Goal: Task Accomplishment & Management: Complete application form

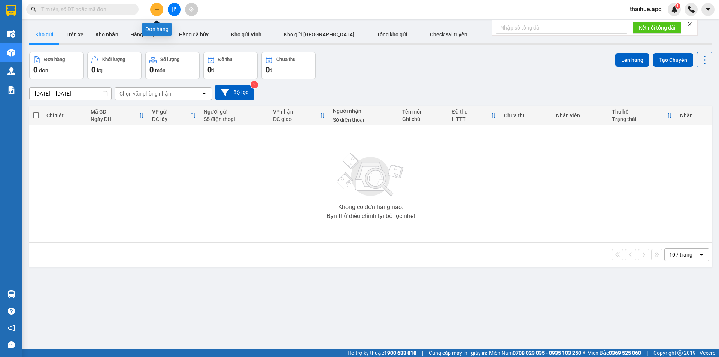
click at [157, 7] on icon "plus" at bounding box center [157, 9] width 0 height 4
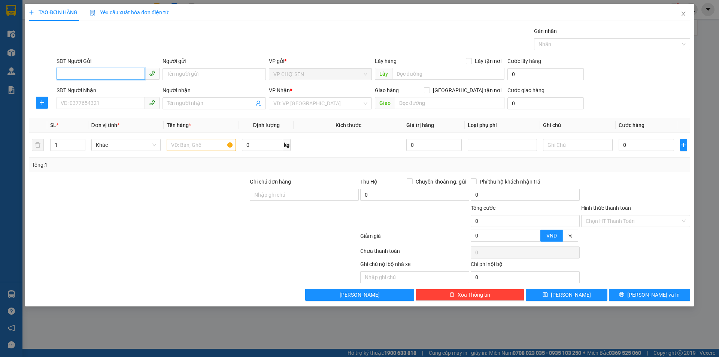
click at [60, 77] on input "SĐT Người Gửi" at bounding box center [101, 74] width 88 height 12
type input "0386862528"
click at [73, 86] on div "0386862528 - [GEOGRAPHIC_DATA]" at bounding box center [108, 89] width 94 height 8
type input "BÁC HÀ"
type input "0386862528"
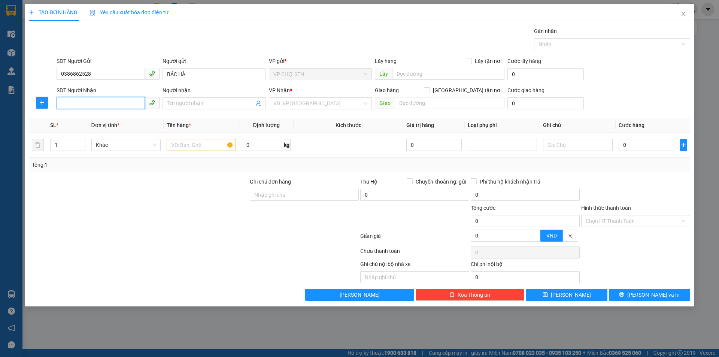
click at [74, 103] on input "SĐT Người Nhận" at bounding box center [101, 103] width 88 height 12
type input "0342429073"
click at [260, 104] on icon "user-add" at bounding box center [259, 103] width 6 height 6
click at [188, 100] on input "Người nhận" at bounding box center [210, 103] width 87 height 8
type input "k"
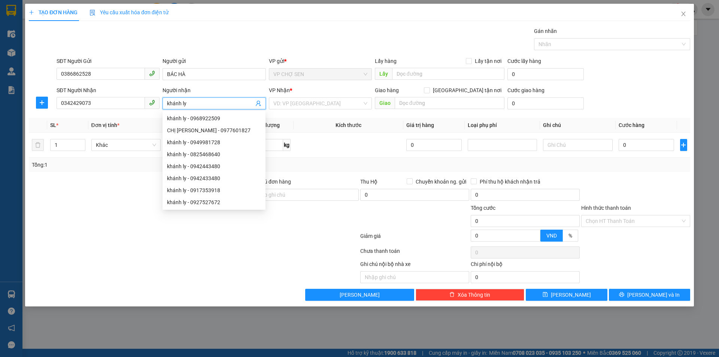
type input "khánh ly"
click at [121, 170] on div "Tổng: 1" at bounding box center [360, 165] width 662 height 14
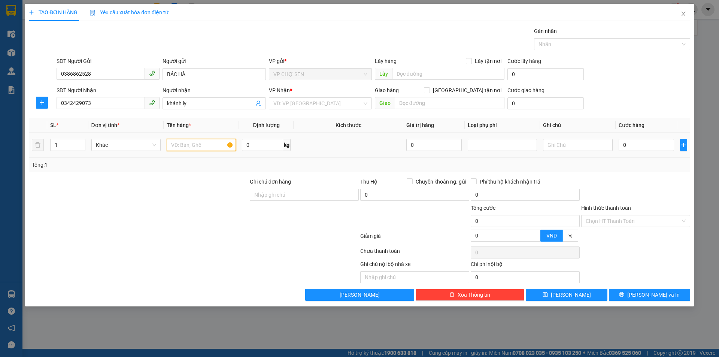
click at [178, 145] on input "text" at bounding box center [201, 145] width 69 height 12
type input "x"
type input "XE ĐIỆN KHÔNG BIỂN SỐ"
click at [199, 179] on div at bounding box center [138, 191] width 221 height 26
click at [229, 145] on input "XE ĐIỆN KHÔNG BIỂN SỐ" at bounding box center [201, 145] width 69 height 12
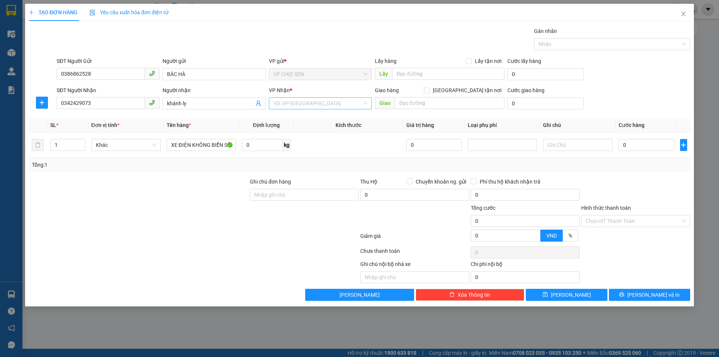
click at [299, 101] on input "search" at bounding box center [318, 103] width 89 height 11
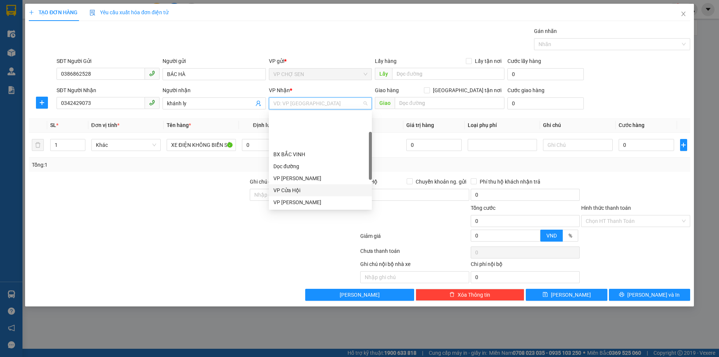
scroll to position [37, 0]
click at [296, 198] on div "VP [PERSON_NAME]" at bounding box center [321, 201] width 94 height 8
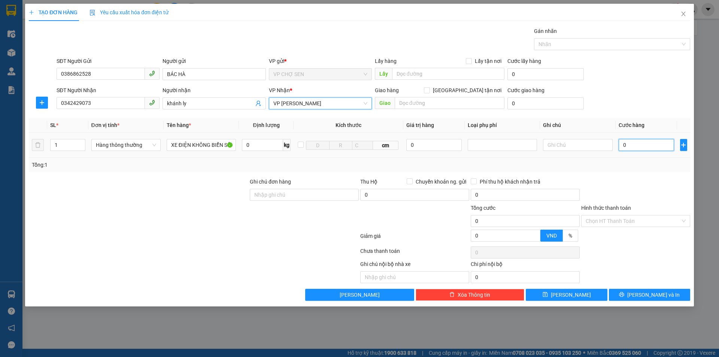
click at [628, 147] on input "0" at bounding box center [647, 145] width 56 height 12
type input "3"
type input "30"
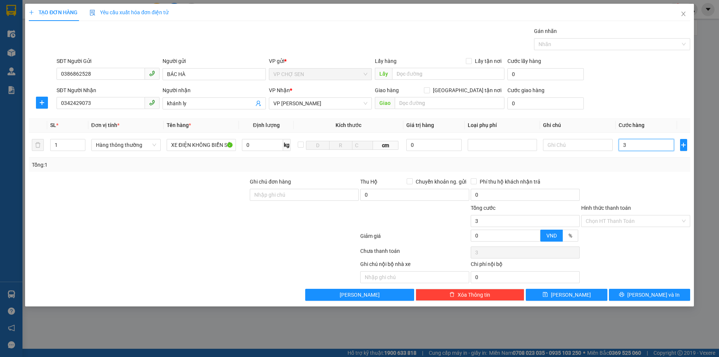
type input "30"
type input "300"
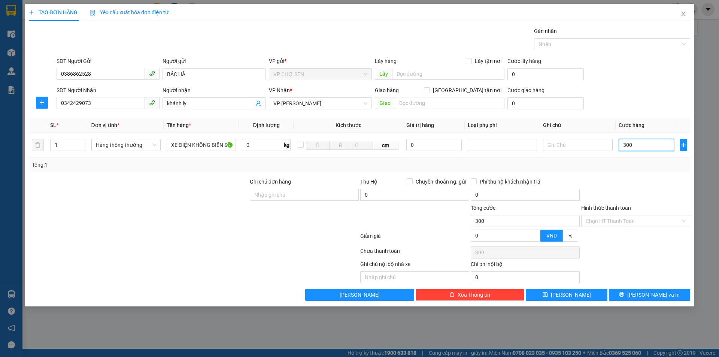
type input "3.000"
type input "30.000"
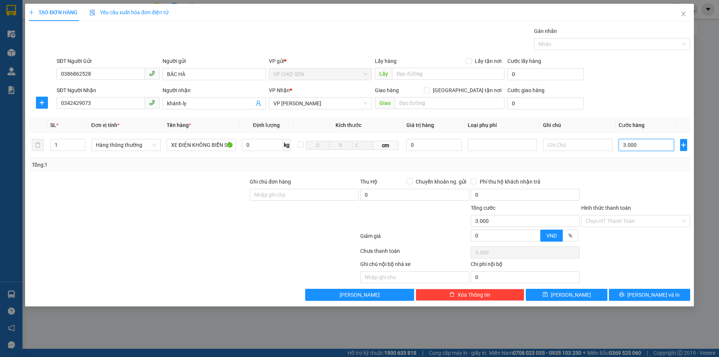
type input "30.000"
type input "300.000"
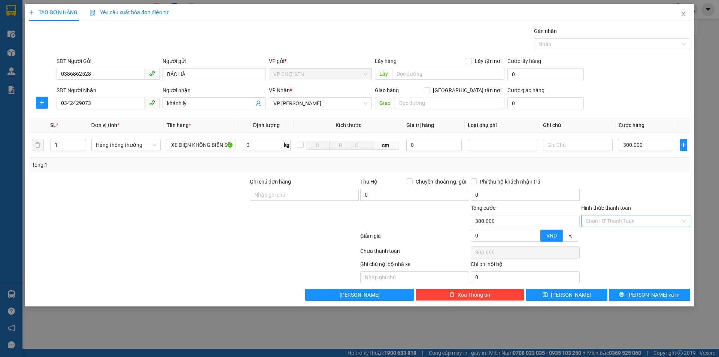
click at [634, 220] on input "Hình thức thanh toán" at bounding box center [633, 220] width 95 height 11
click at [624, 235] on div "Tại văn phòng" at bounding box center [636, 236] width 100 height 8
type input "0"
click at [650, 293] on span "[PERSON_NAME] và In" at bounding box center [654, 295] width 52 height 8
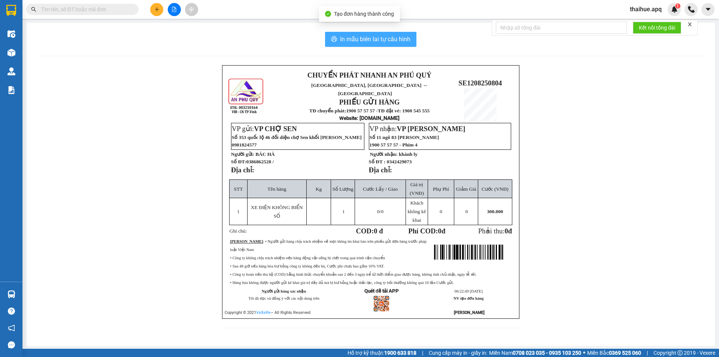
click at [381, 34] on button "In mẫu biên lai tự cấu hình" at bounding box center [370, 39] width 91 height 15
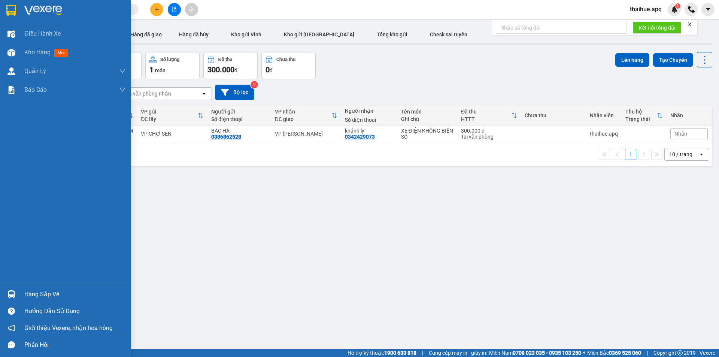
click at [45, 296] on div "Hàng sắp về" at bounding box center [74, 294] width 101 height 11
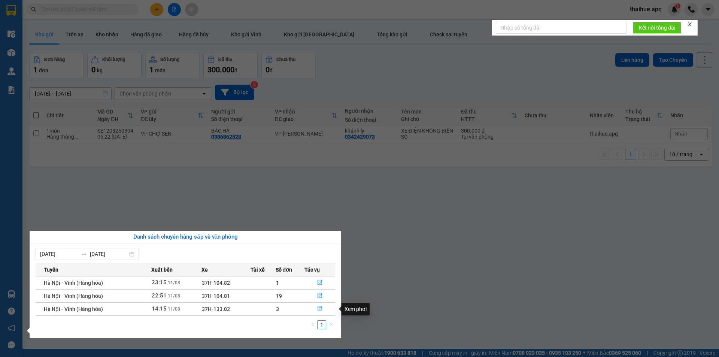
click at [320, 308] on icon "file-done" at bounding box center [319, 308] width 5 height 5
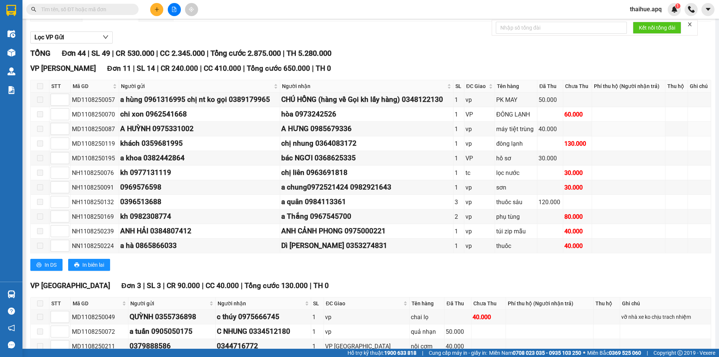
scroll to position [225, 0]
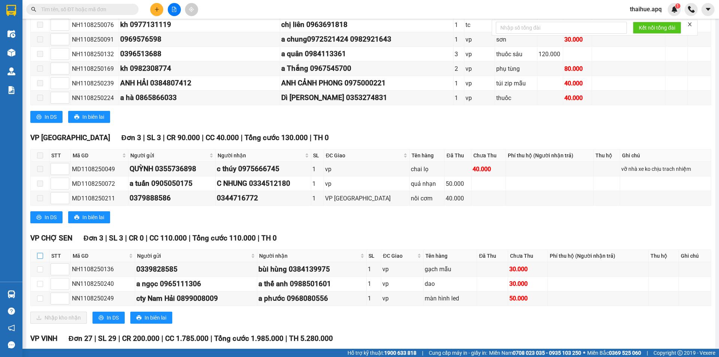
click at [39, 254] on input "checkbox" at bounding box center [40, 256] width 6 height 6
checkbox input "true"
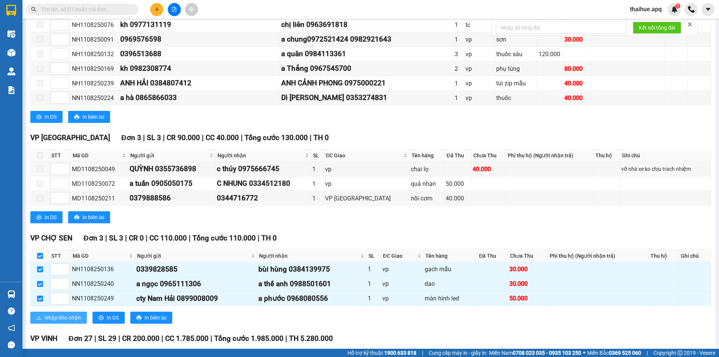
click at [52, 318] on span "Nhập kho nhận" at bounding box center [63, 318] width 36 height 8
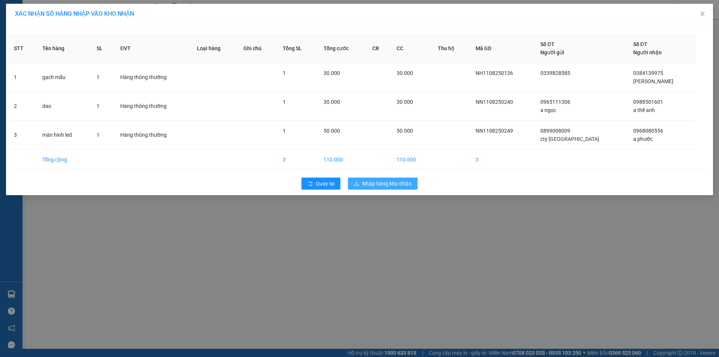
click at [380, 183] on span "Nhập hàng kho nhận" at bounding box center [386, 183] width 49 height 8
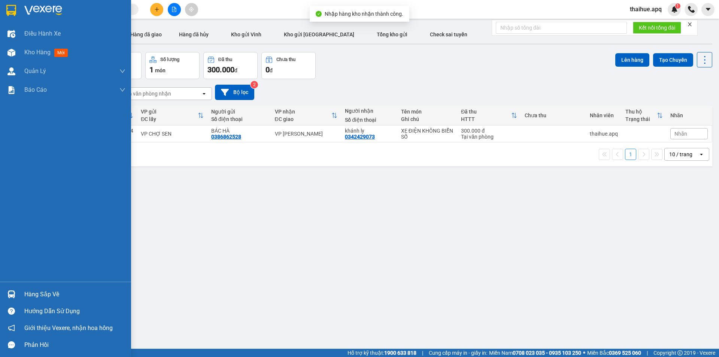
click at [27, 296] on div "Hàng sắp về" at bounding box center [74, 294] width 101 height 11
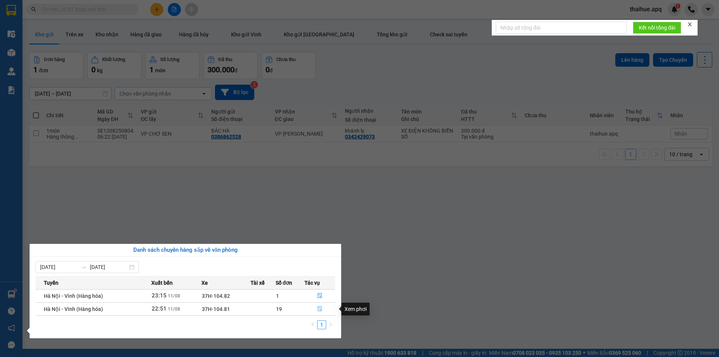
click at [320, 309] on icon "file-done" at bounding box center [319, 308] width 5 height 5
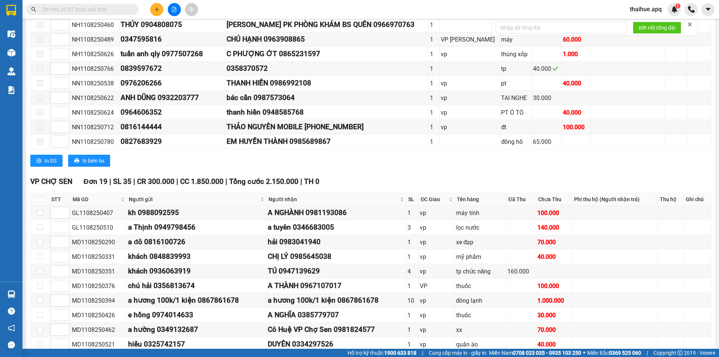
scroll to position [337, 0]
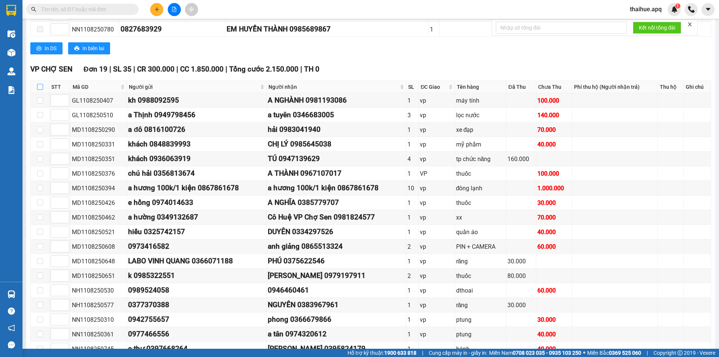
click at [39, 87] on input "checkbox" at bounding box center [40, 87] width 6 height 6
checkbox input "true"
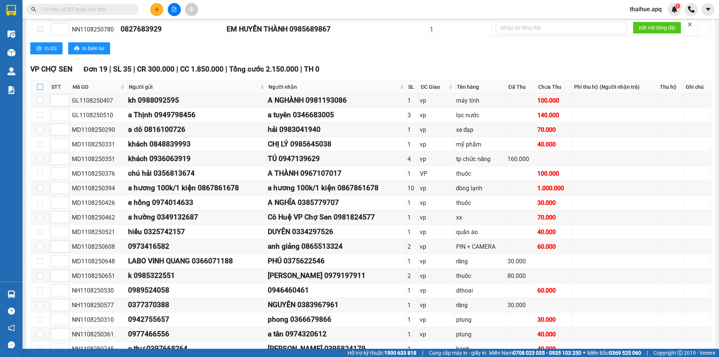
checkbox input "true"
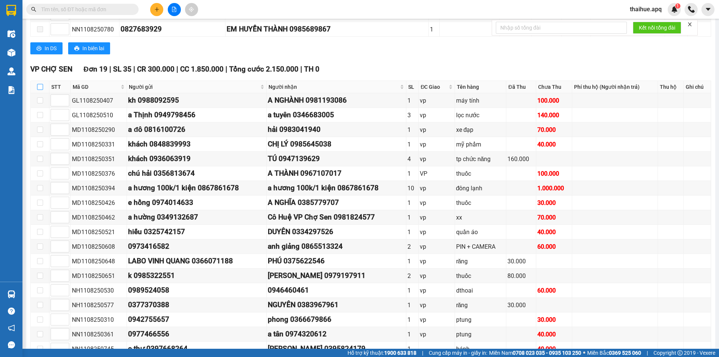
checkbox input "true"
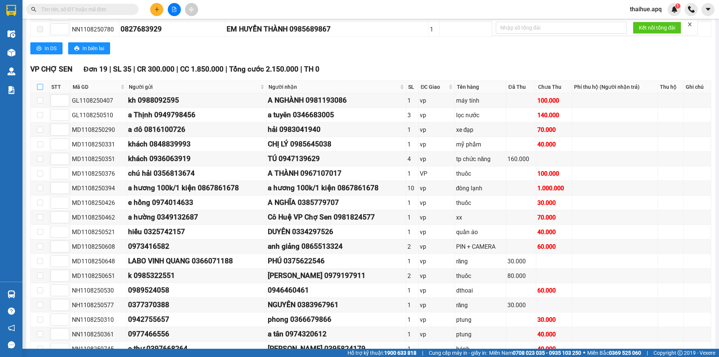
checkbox input "true"
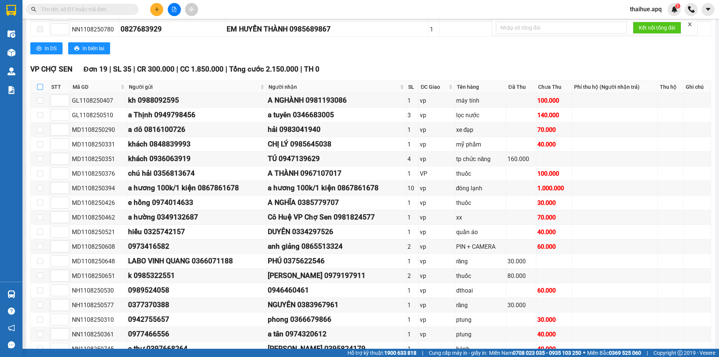
checkbox input "true"
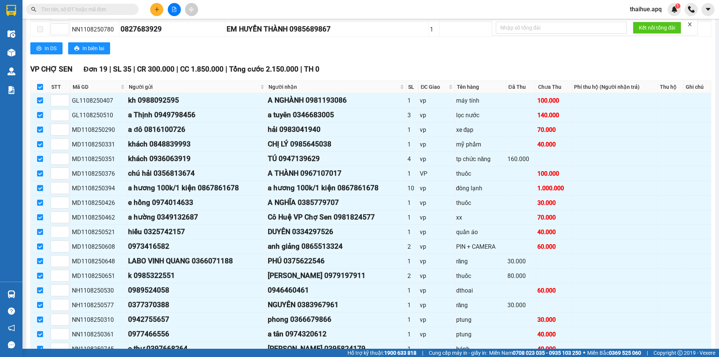
click at [39, 87] on input "checkbox" at bounding box center [40, 87] width 6 height 6
checkbox input "false"
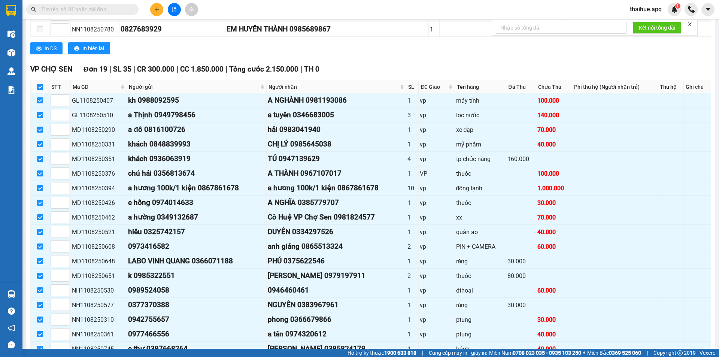
checkbox input "false"
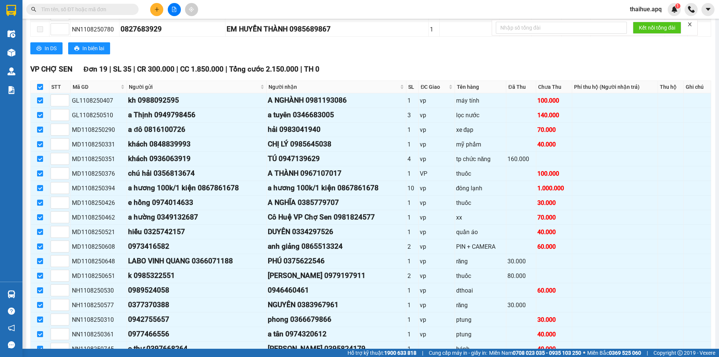
checkbox input "false"
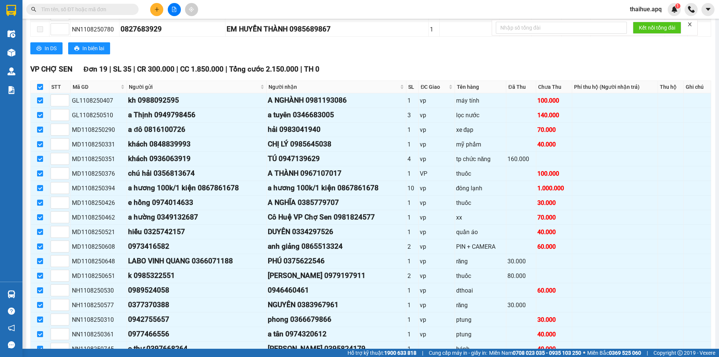
checkbox input "false"
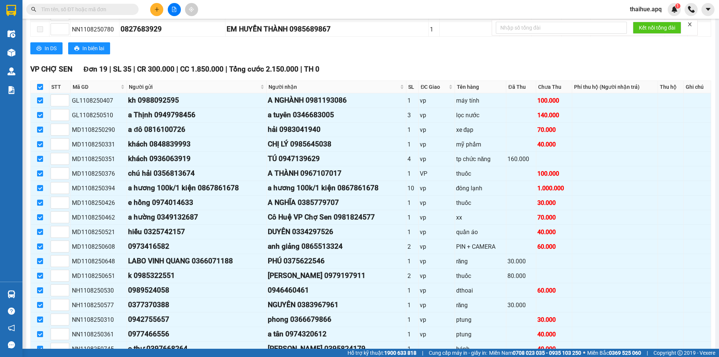
checkbox input "false"
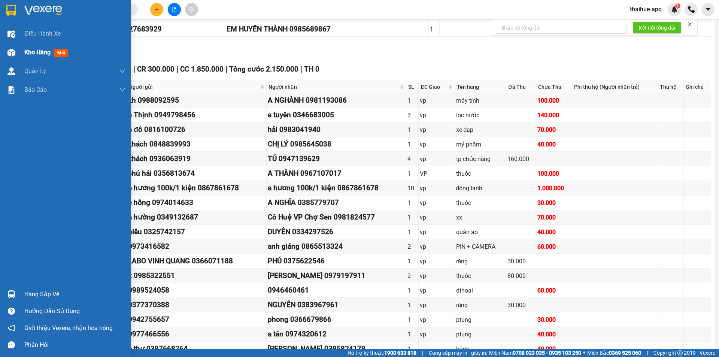
click at [40, 51] on span "Kho hàng" at bounding box center [37, 52] width 26 height 7
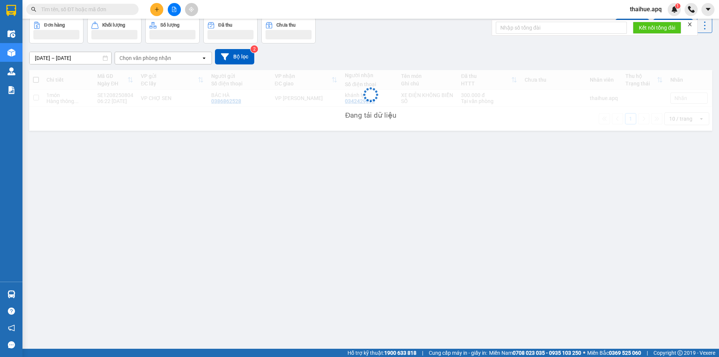
scroll to position [34, 0]
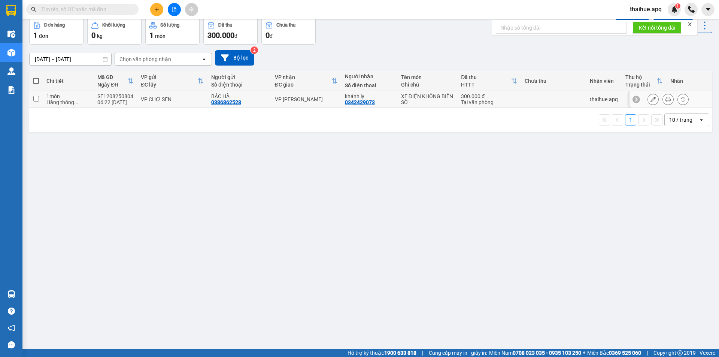
click at [198, 97] on div "VP CHỢ SEN" at bounding box center [172, 99] width 63 height 6
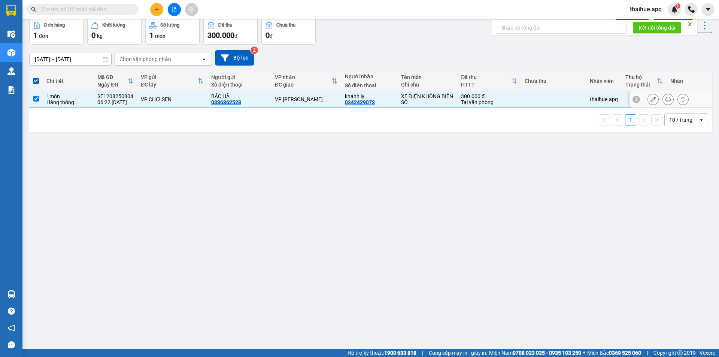
click at [248, 100] on div "BÁC HÀ 0386862528" at bounding box center [239, 99] width 56 height 12
checkbox input "false"
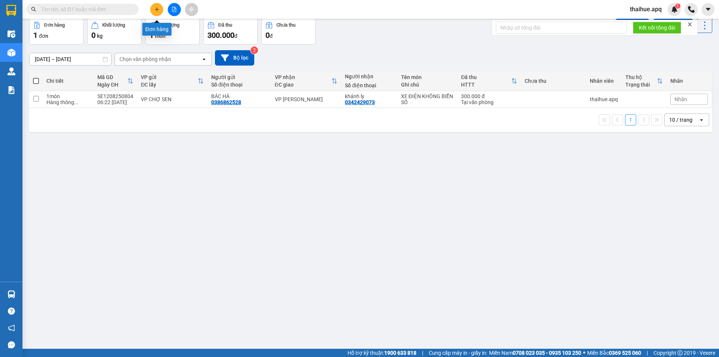
click at [155, 7] on icon "plus" at bounding box center [156, 9] width 5 height 5
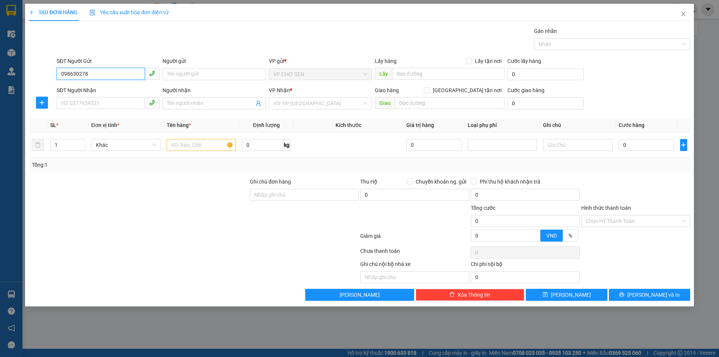
type input "0986302789"
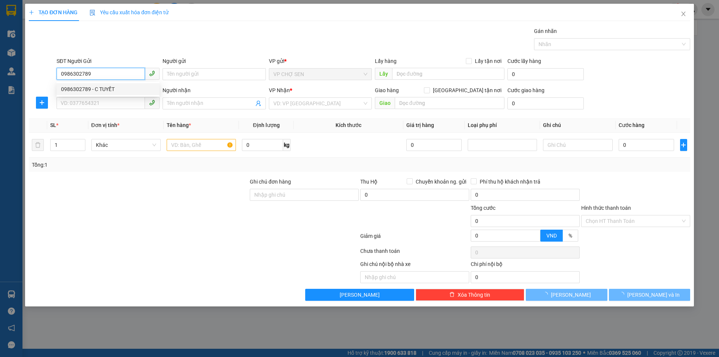
click at [106, 90] on div "0986302789 - C TUYẾT" at bounding box center [108, 89] width 94 height 8
type input "C TUYẾT"
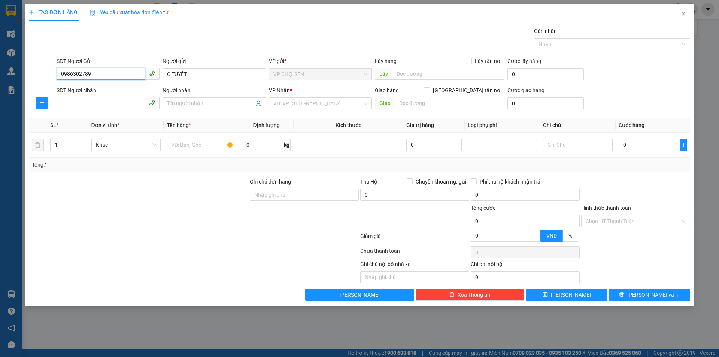
type input "0986302789"
click at [89, 102] on input "SĐT Người Nhận" at bounding box center [101, 103] width 88 height 12
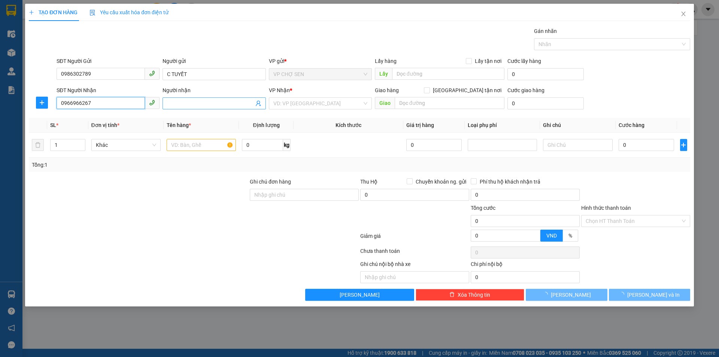
type input "0966966267"
click at [172, 103] on input "Người nhận" at bounding box center [210, 103] width 87 height 8
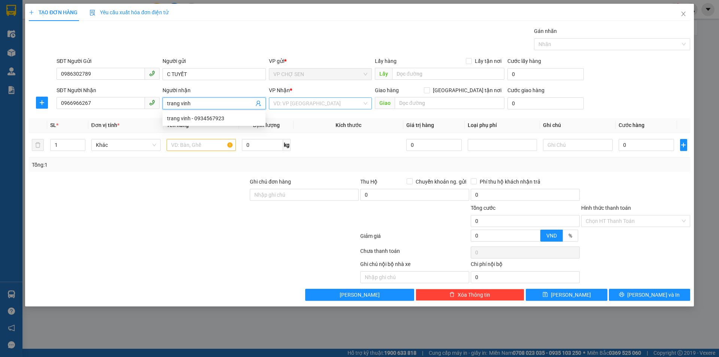
type input "trang vinh"
click at [305, 105] on input "search" at bounding box center [318, 103] width 89 height 11
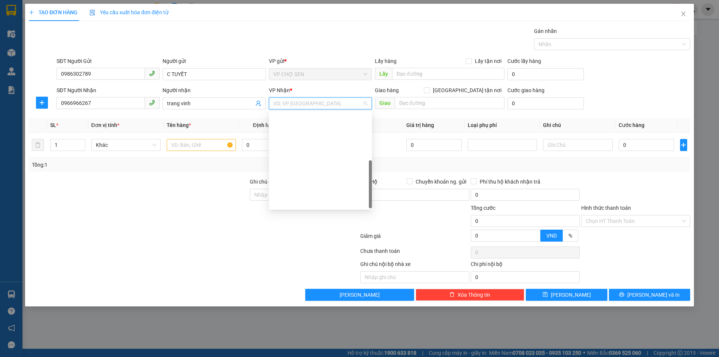
scroll to position [108, 0]
click at [295, 156] on div "VP MỸ ĐÌNH" at bounding box center [321, 154] width 94 height 8
click at [177, 145] on input "text" at bounding box center [201, 145] width 69 height 12
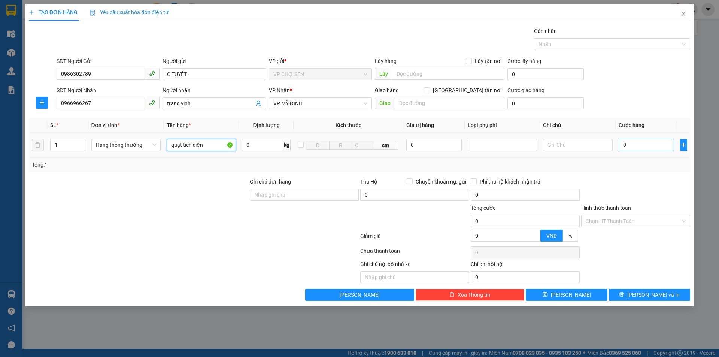
type input "quạt tích điện"
click at [620, 141] on input "0" at bounding box center [647, 145] width 56 height 12
type input "4"
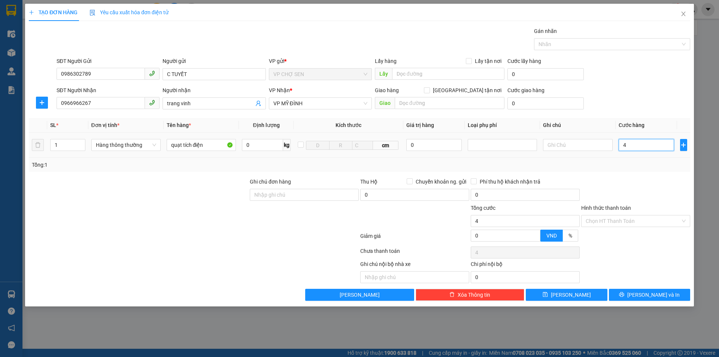
type input "40"
type input "400"
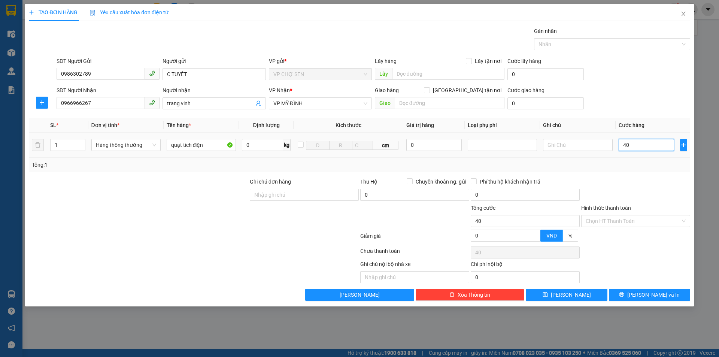
type input "400"
type input "4.000"
type input "40.000"
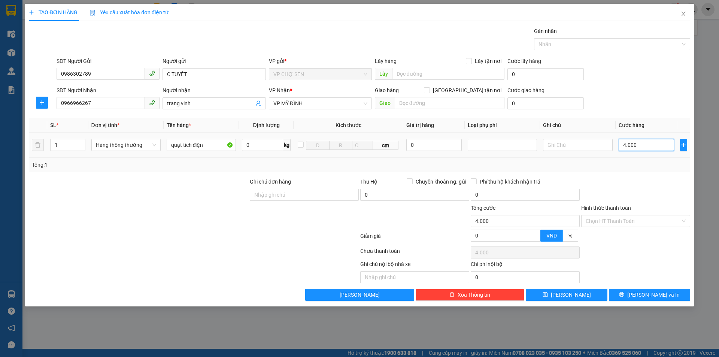
type input "40.000"
click at [632, 220] on input "Hình thức thanh toán" at bounding box center [633, 220] width 95 height 11
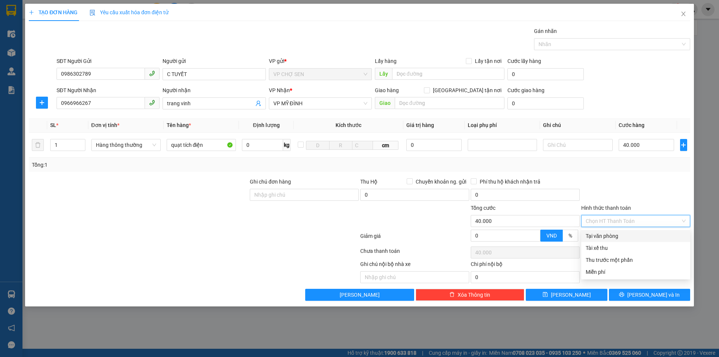
click at [610, 235] on div "Tại văn phòng" at bounding box center [636, 236] width 100 height 8
type input "0"
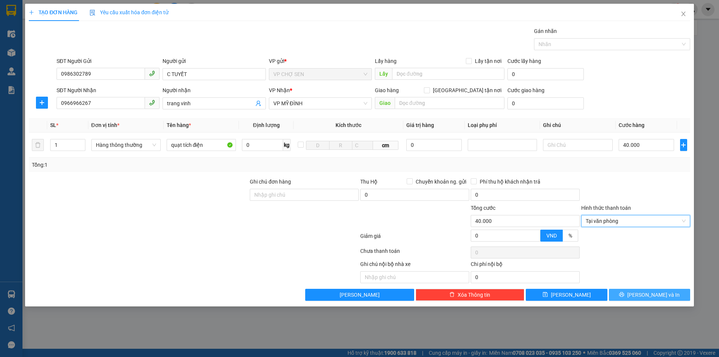
click at [636, 291] on button "[PERSON_NAME] và In" at bounding box center [649, 295] width 81 height 12
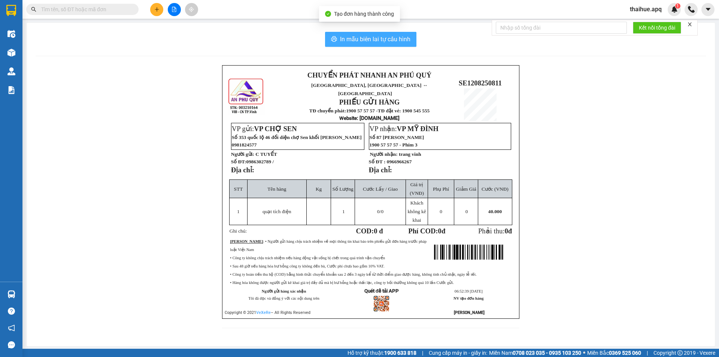
click at [382, 39] on span "In mẫu biên lai tự cấu hình" at bounding box center [375, 38] width 70 height 9
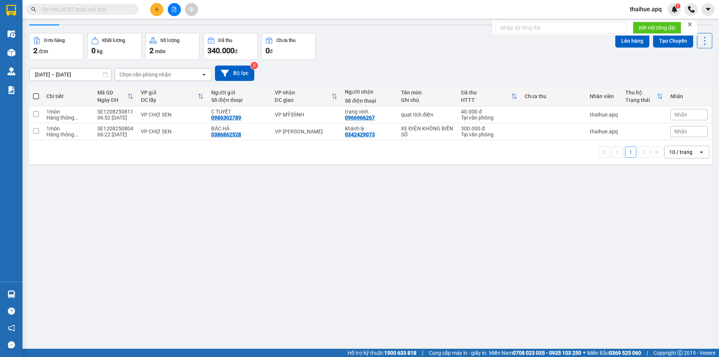
scroll to position [34, 0]
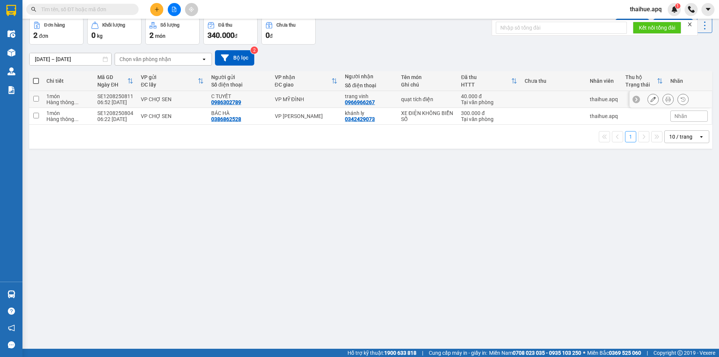
click at [308, 104] on td "VP MỸ ĐÌNH" at bounding box center [306, 99] width 70 height 17
checkbox input "true"
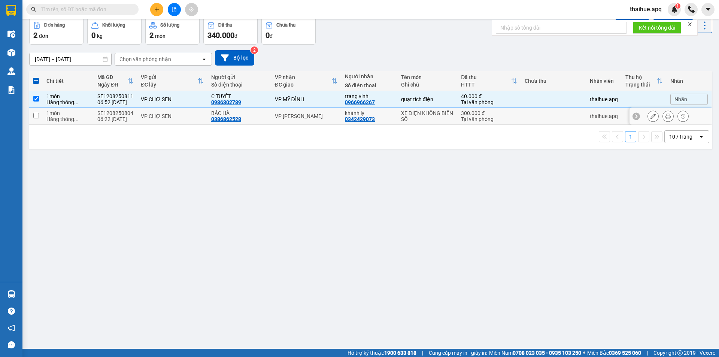
click at [304, 115] on div "VP [PERSON_NAME]" at bounding box center [306, 116] width 63 height 6
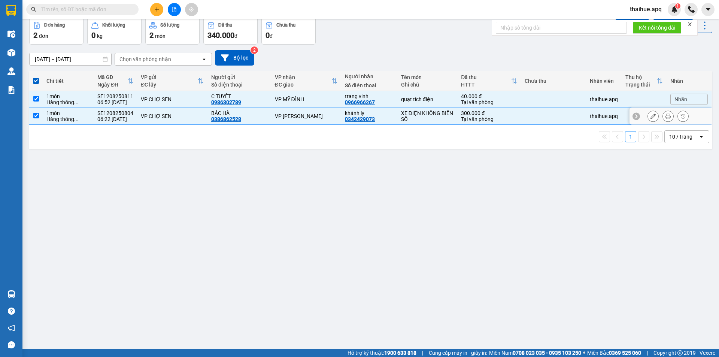
click at [305, 118] on div "VP [PERSON_NAME]" at bounding box center [306, 116] width 63 height 6
checkbox input "false"
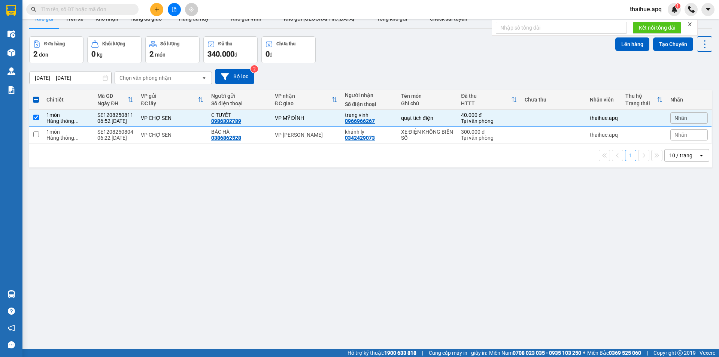
scroll to position [0, 0]
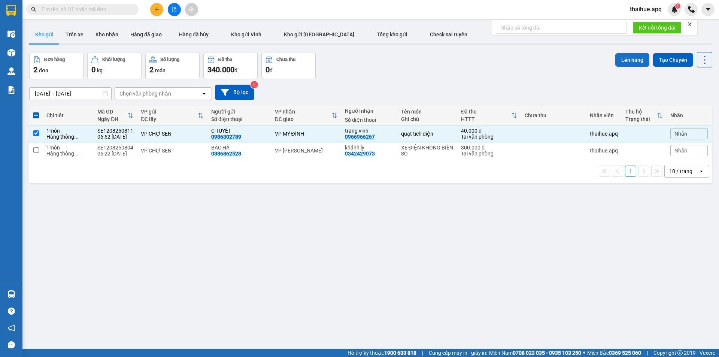
click at [624, 61] on button "Lên hàng" at bounding box center [633, 59] width 34 height 13
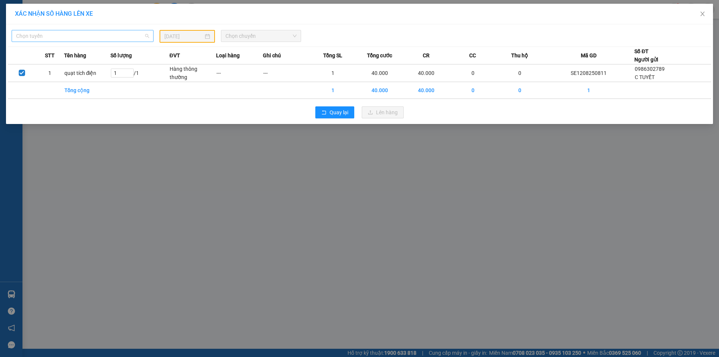
click at [121, 33] on span "Chọn tuyến" at bounding box center [82, 35] width 133 height 11
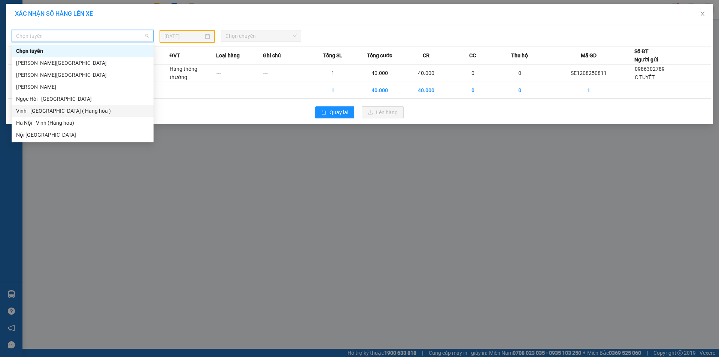
click at [78, 110] on div "Vinh - [GEOGRAPHIC_DATA] ( Hàng hóa )" at bounding box center [82, 111] width 133 height 8
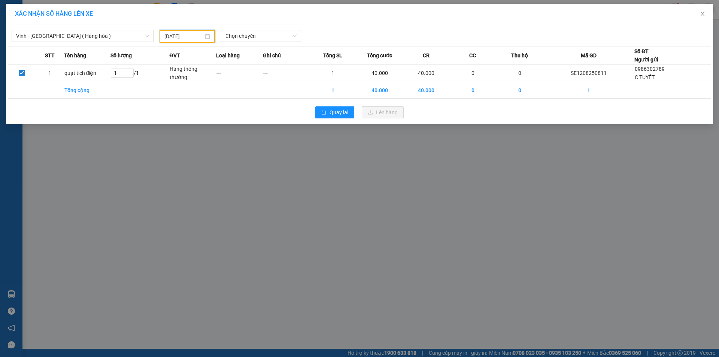
click at [187, 34] on input "[DATE]" at bounding box center [183, 36] width 39 height 8
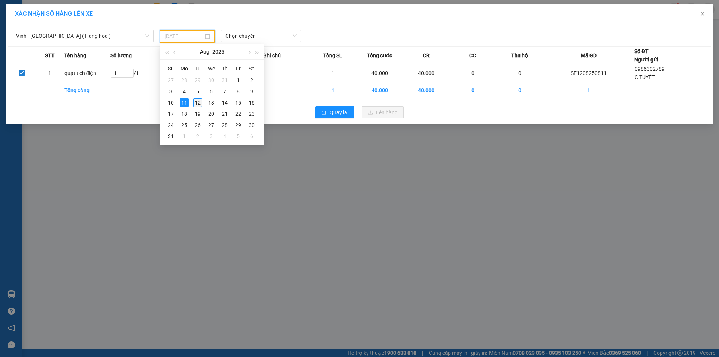
click at [197, 100] on div "12" at bounding box center [197, 102] width 9 height 9
type input "[DATE]"
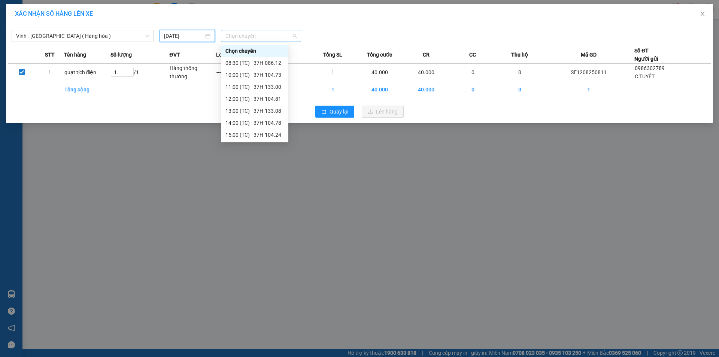
click at [252, 35] on span "Chọn chuyến" at bounding box center [261, 35] width 71 height 11
click at [259, 61] on div "08:30 (TC) - 37H-086.12" at bounding box center [255, 63] width 58 height 8
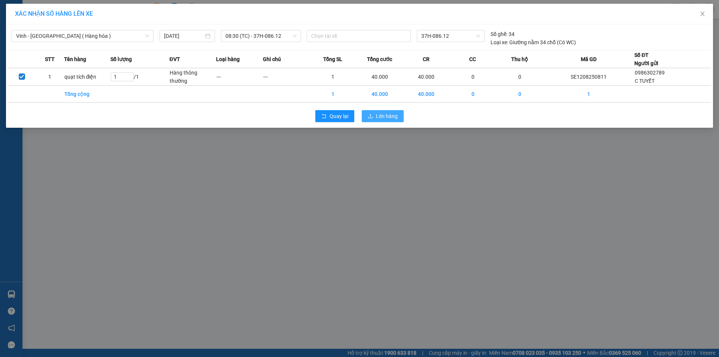
click at [376, 118] on span "Lên hàng" at bounding box center [387, 116] width 22 height 8
